Goal: Communication & Community: Participate in discussion

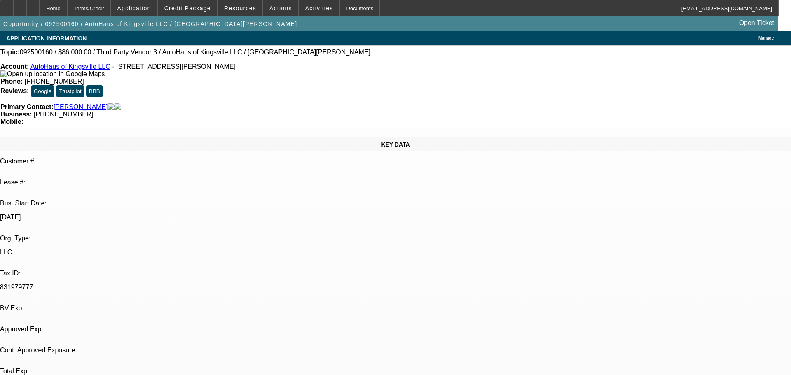
select select "0"
select select "2"
select select "0.1"
select select "4"
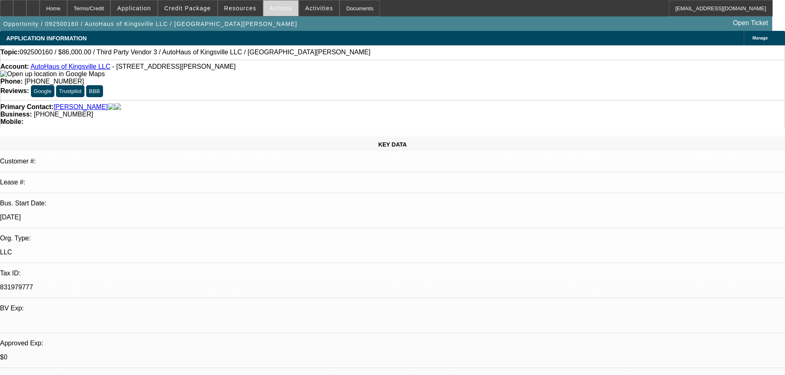
click at [271, 10] on span "Actions" at bounding box center [280, 8] width 23 height 7
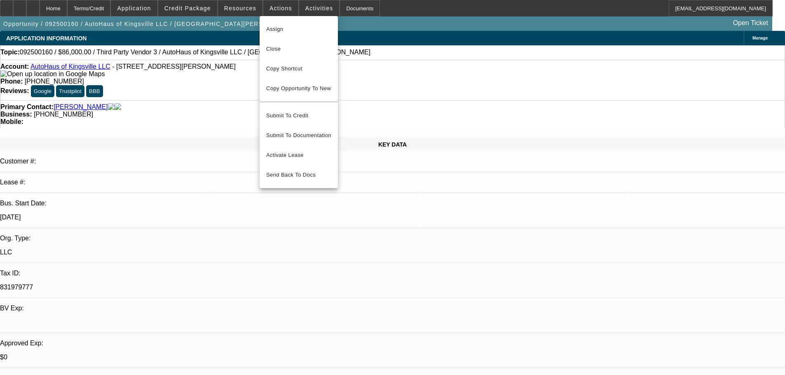
click at [301, 2] on div at bounding box center [392, 187] width 785 height 375
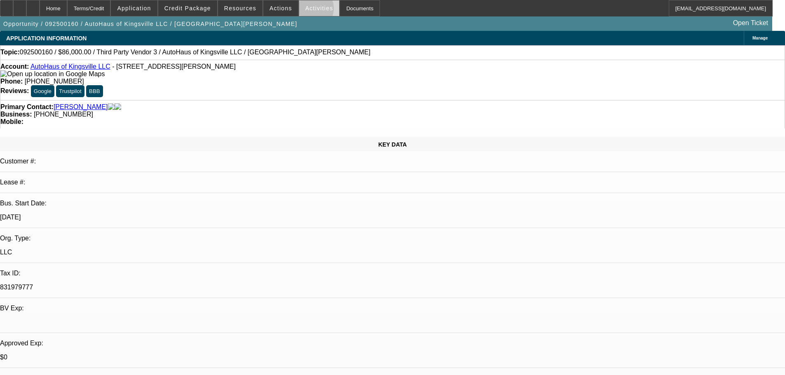
click at [305, 11] on span "Activities" at bounding box center [319, 8] width 28 height 7
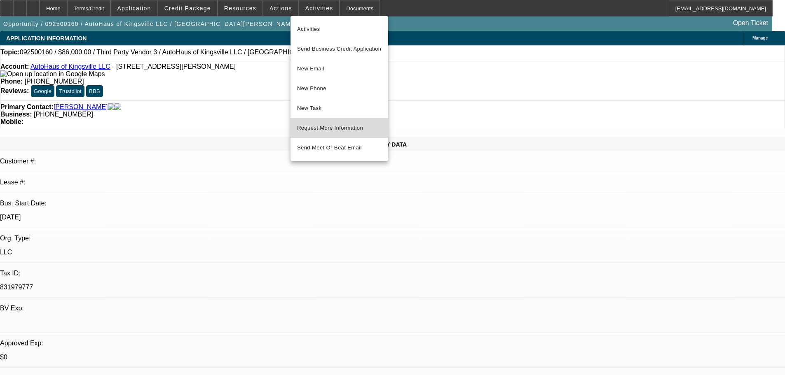
click at [350, 126] on span "Request More Information" at bounding box center [339, 128] width 84 height 10
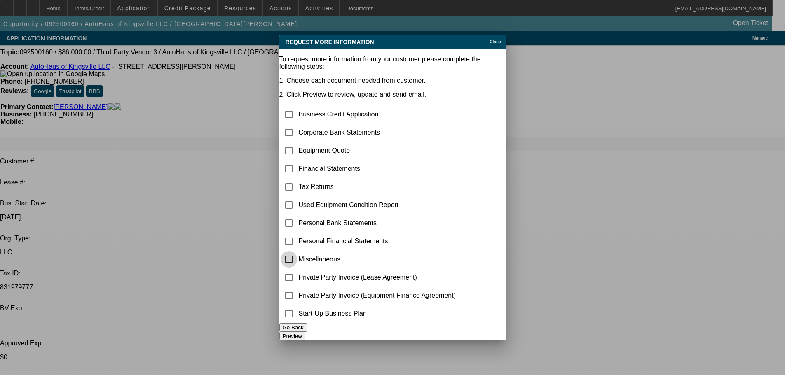
click at [297, 251] on input "checkbox" at bounding box center [289, 259] width 16 height 16
checkbox input "true"
click at [305, 334] on button "Preview" at bounding box center [292, 336] width 26 height 9
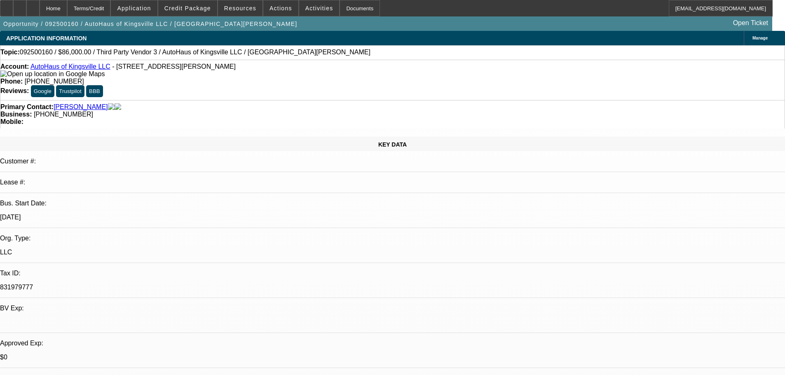
radio input "true"
type textarea "Said he had a proposal to send me."
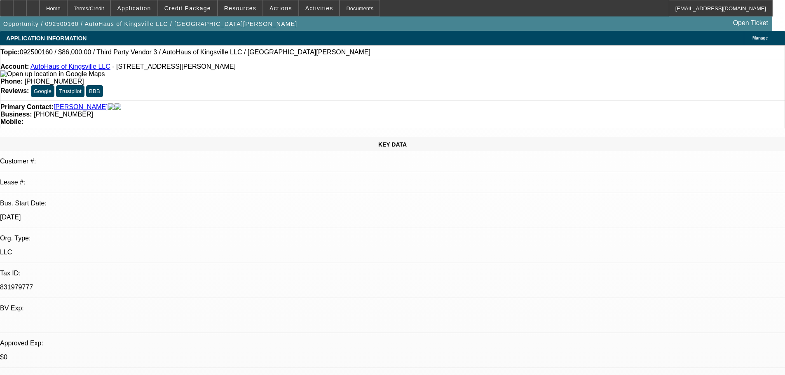
radio input "true"
